Goal: Task Accomplishment & Management: Use online tool/utility

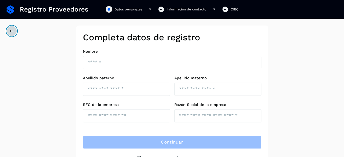
click at [11, 30] on icon at bounding box center [12, 31] width 4 height 4
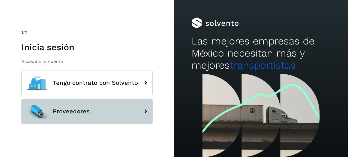
click at [94, 114] on button "Proveedores" at bounding box center [86, 111] width 131 height 25
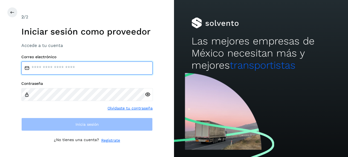
click at [75, 65] on input "email" at bounding box center [86, 67] width 131 height 13
type input "**********"
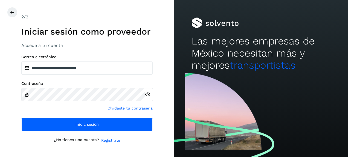
click at [149, 95] on icon at bounding box center [148, 94] width 6 height 6
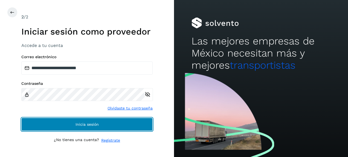
click at [87, 121] on button "Inicia sesión" at bounding box center [86, 123] width 131 height 13
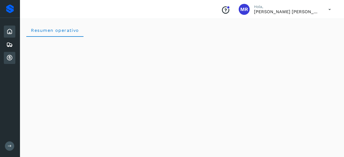
click at [10, 58] on icon at bounding box center [9, 57] width 7 height 7
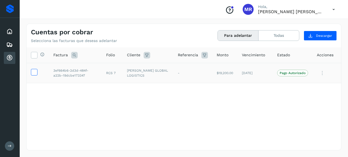
click at [34, 72] on icon at bounding box center [34, 72] width 6 height 6
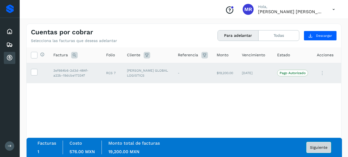
click at [314, 148] on span "Siguiente" at bounding box center [319, 147] width 18 height 4
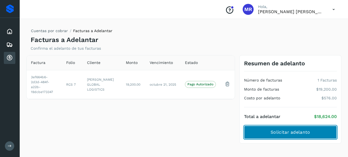
click at [284, 134] on span "Solicitar adelanto" at bounding box center [290, 132] width 39 height 6
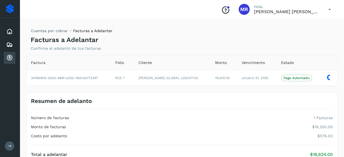
scroll to position [14, 0]
